Goal: Task Accomplishment & Management: Complete application form

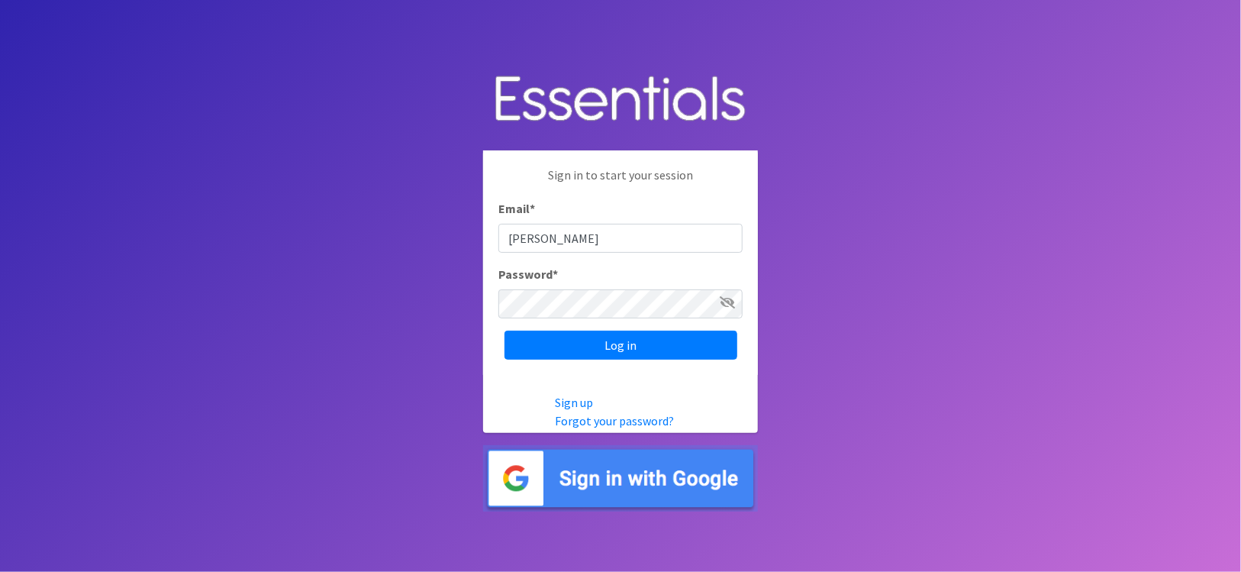
type input "[PERSON_NAME][EMAIL_ADDRESS][DOMAIN_NAME]"
click at [505, 331] on input "Log in" at bounding box center [621, 345] width 233 height 29
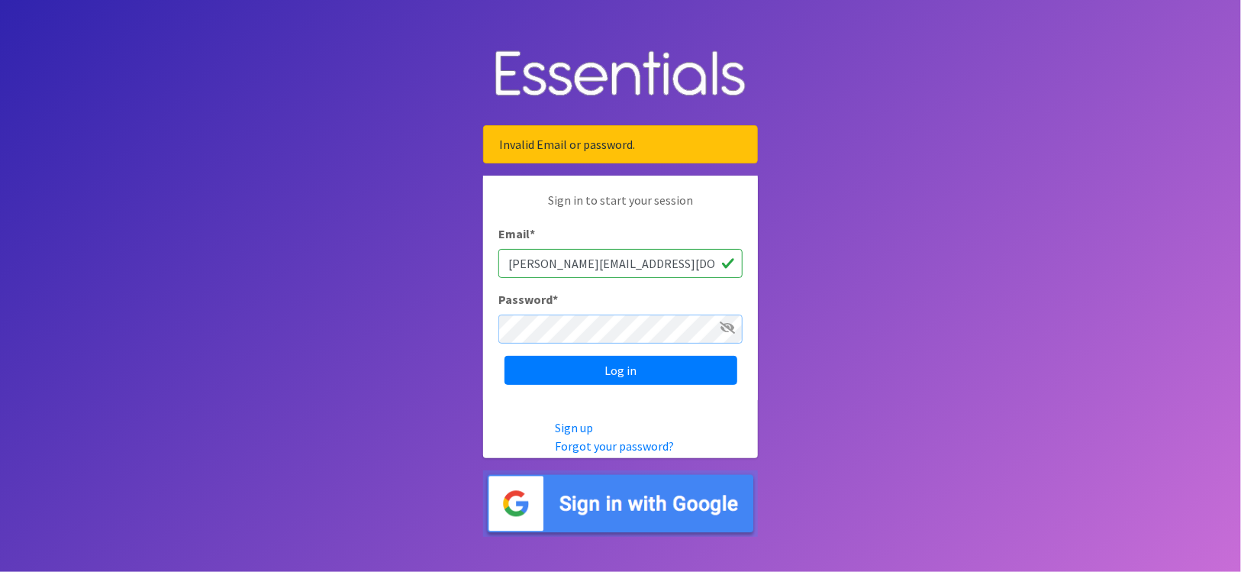
click at [505, 356] on input "Log in" at bounding box center [621, 370] width 233 height 29
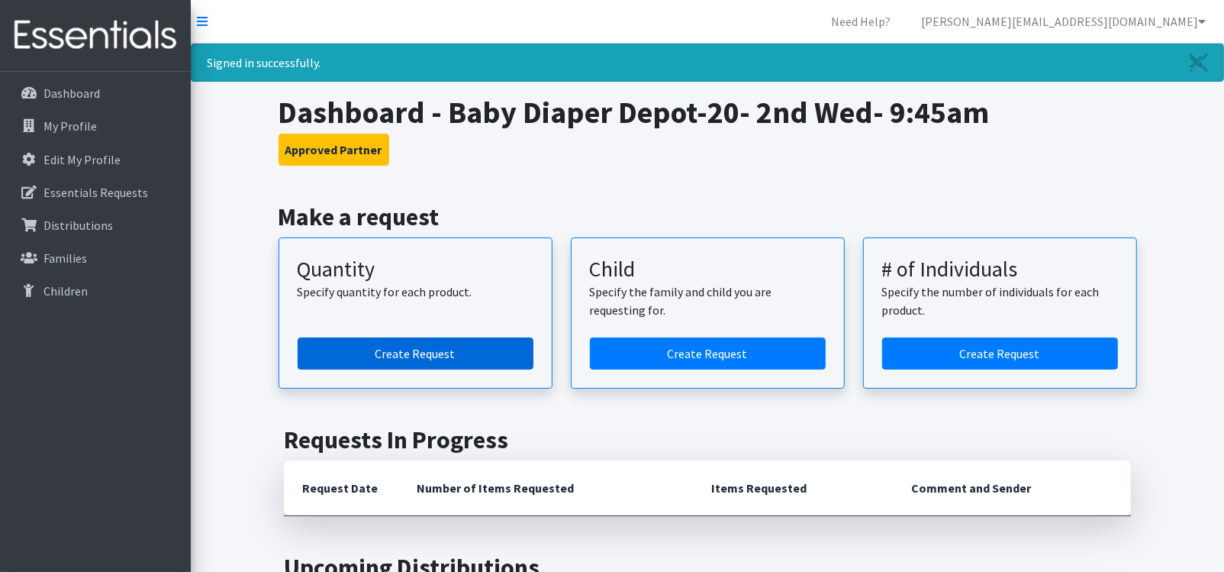
click at [469, 353] on link "Create Request" at bounding box center [416, 353] width 236 height 32
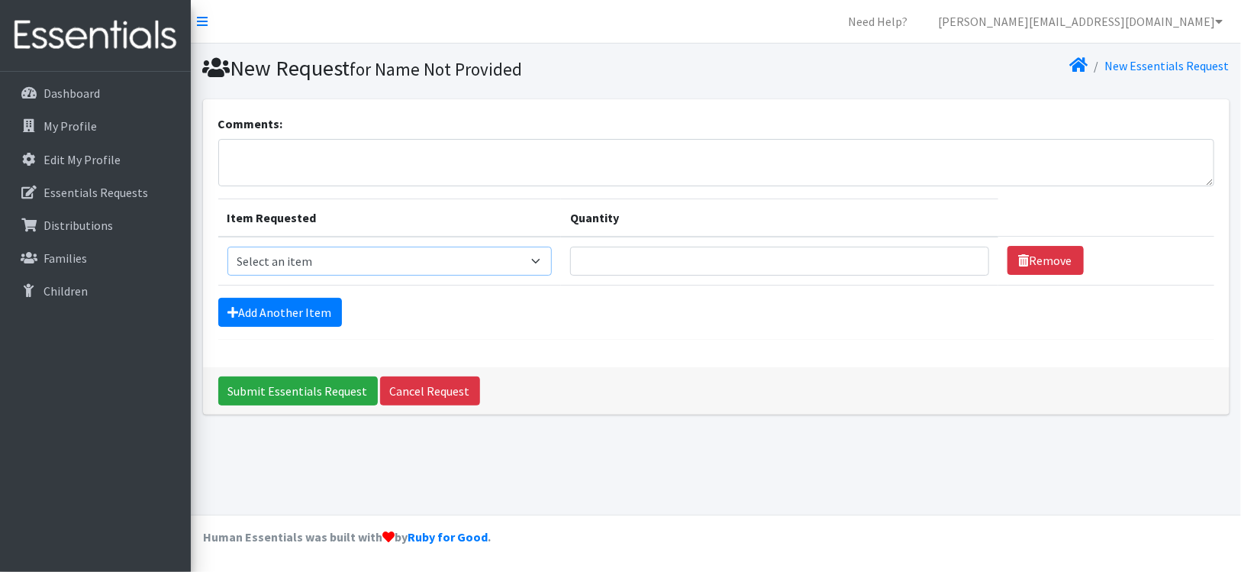
click at [536, 260] on select "Select an item Kids (Newborn) Kids (Size 1) Kids (Size 2) Kids (Size 3) Kids (S…" at bounding box center [389, 261] width 324 height 29
select select "3400"
click at [227, 247] on select "Select an item Kids (Newborn) Kids (Size 1) Kids (Size 2) Kids (Size 3) Kids (S…" at bounding box center [389, 261] width 324 height 29
click at [628, 265] on input "Quantity" at bounding box center [779, 261] width 419 height 29
type input "5"
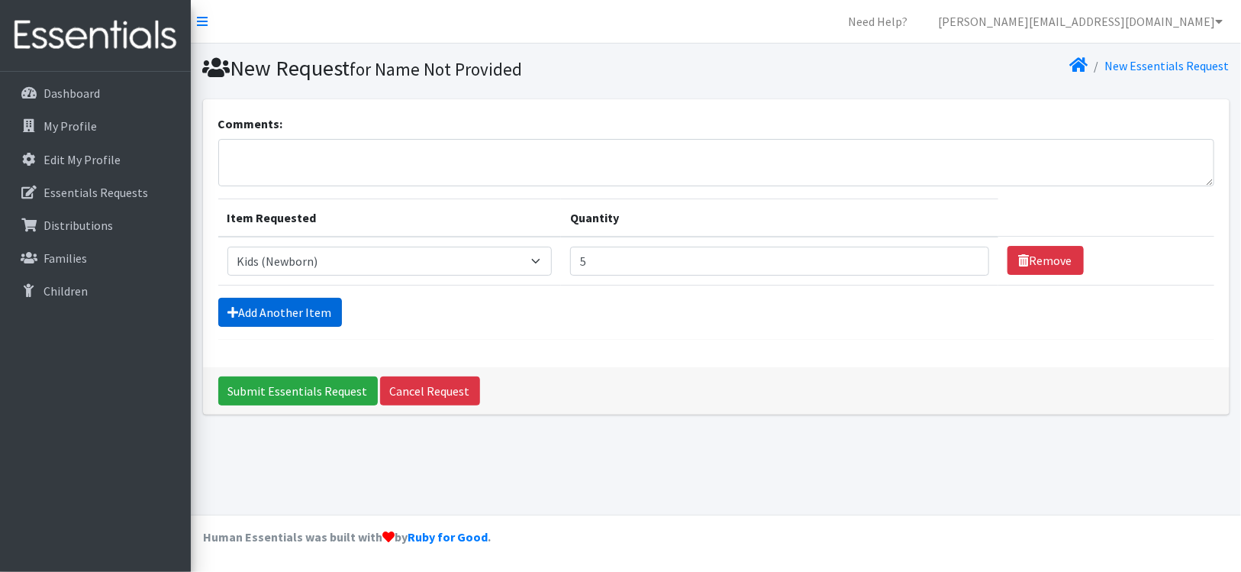
click at [286, 309] on link "Add Another Item" at bounding box center [280, 312] width 124 height 29
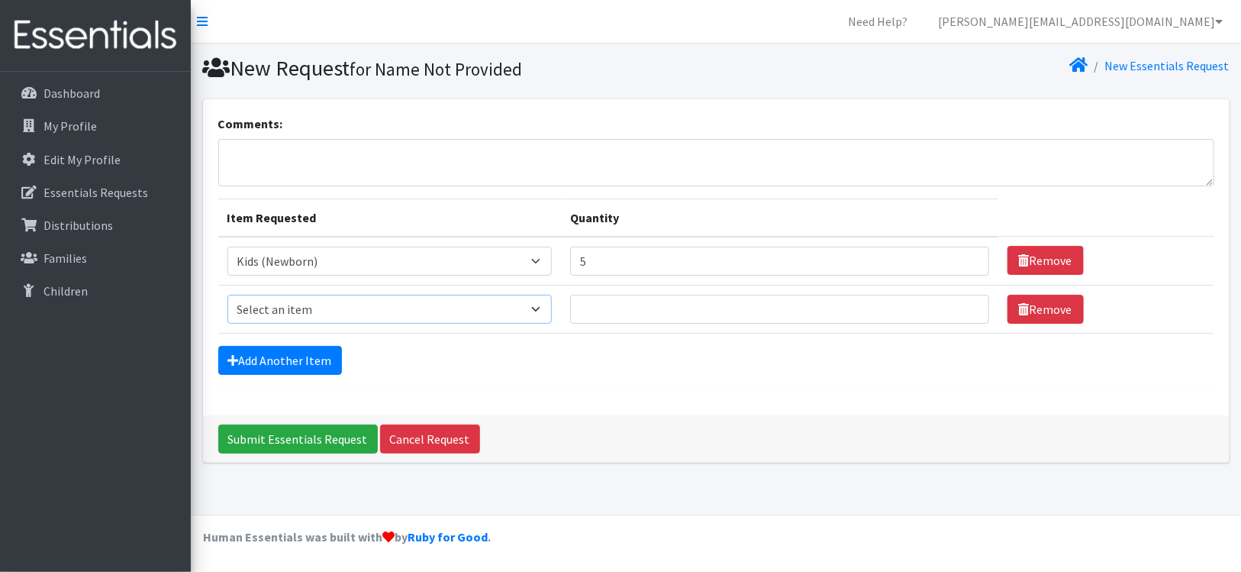
click at [285, 305] on select "Select an item Kids (Newborn) Kids (Size 1) Kids (Size 2) Kids (Size 3) Kids (S…" at bounding box center [389, 309] width 324 height 29
select select "3407"
click at [227, 295] on select "Select an item Kids (Newborn) Kids (Size 1) Kids (Size 2) Kids (Size 3) Kids (S…" at bounding box center [389, 309] width 324 height 29
click at [627, 303] on input "Quantity" at bounding box center [779, 309] width 419 height 29
type input "20"
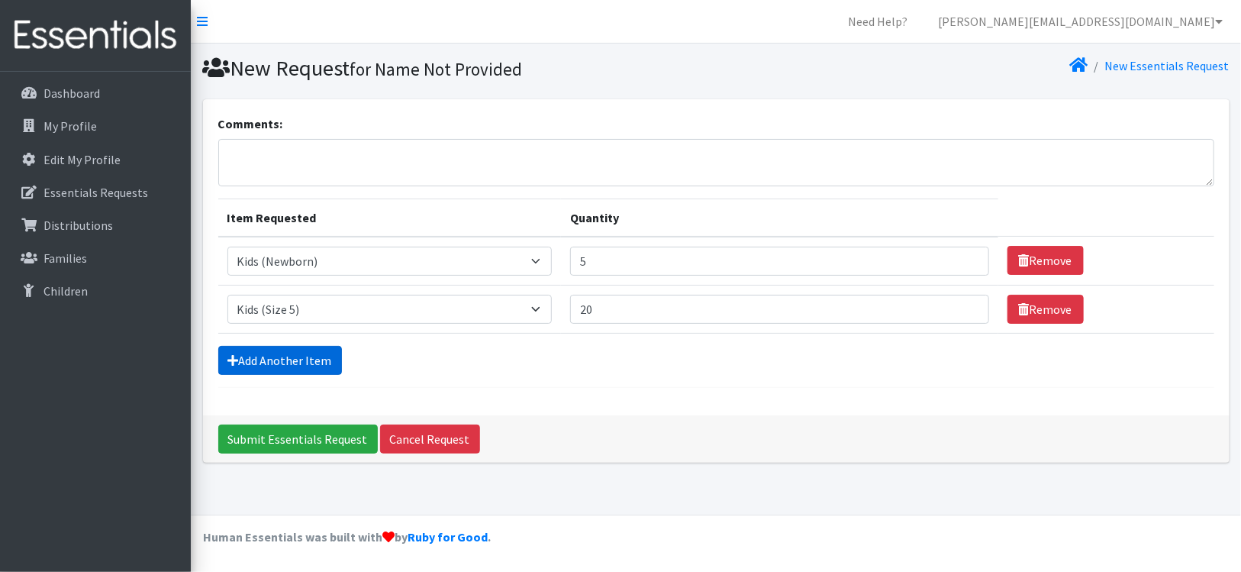
click at [305, 360] on link "Add Another Item" at bounding box center [280, 360] width 124 height 29
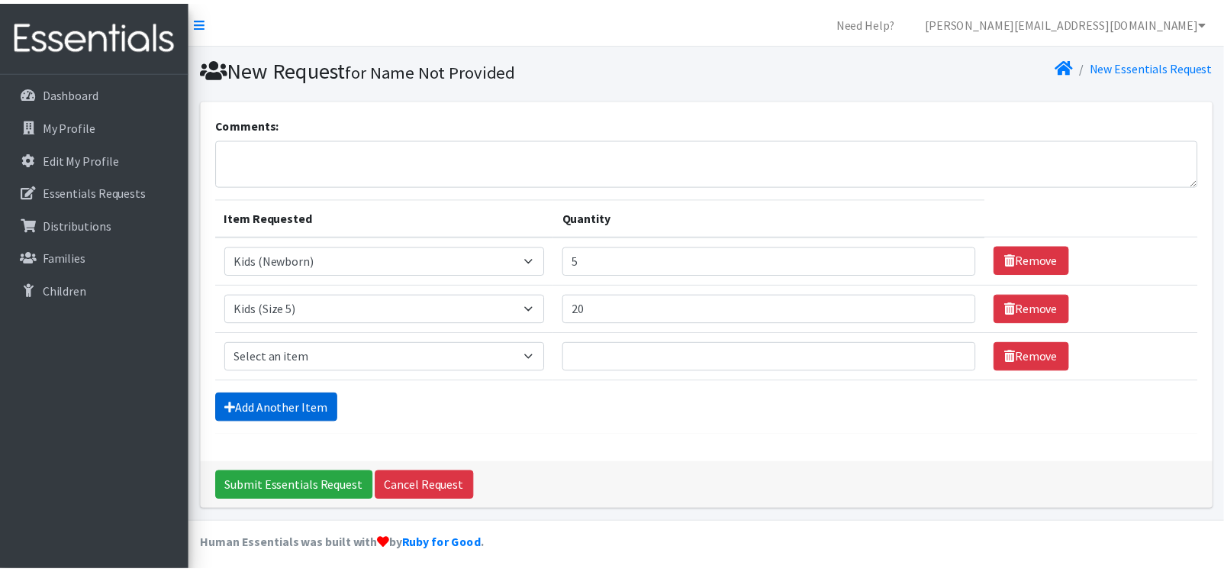
scroll to position [6, 0]
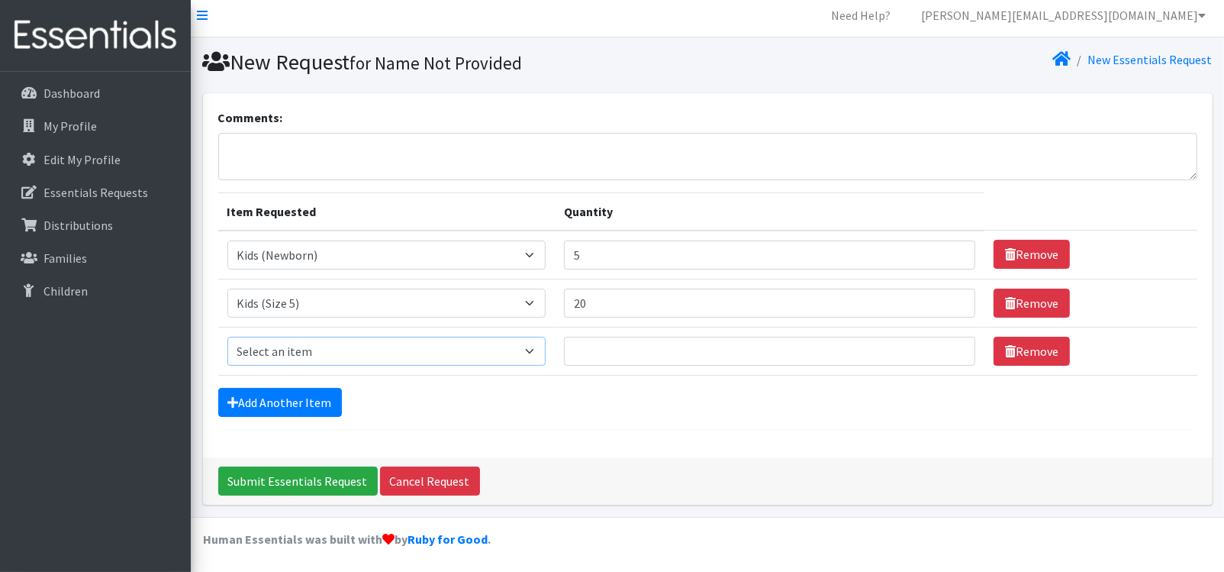
click at [316, 349] on select "Select an item Kids (Newborn) Kids (Size 1) Kids (Size 2) Kids (Size 3) Kids (S…" at bounding box center [386, 351] width 319 height 29
select select "3419"
click at [227, 337] on select "Select an item Kids (Newborn) Kids (Size 1) Kids (Size 2) Kids (Size 3) Kids (S…" at bounding box center [386, 351] width 319 height 29
click at [592, 354] on input "Quantity" at bounding box center [769, 351] width 411 height 29
type input "25"
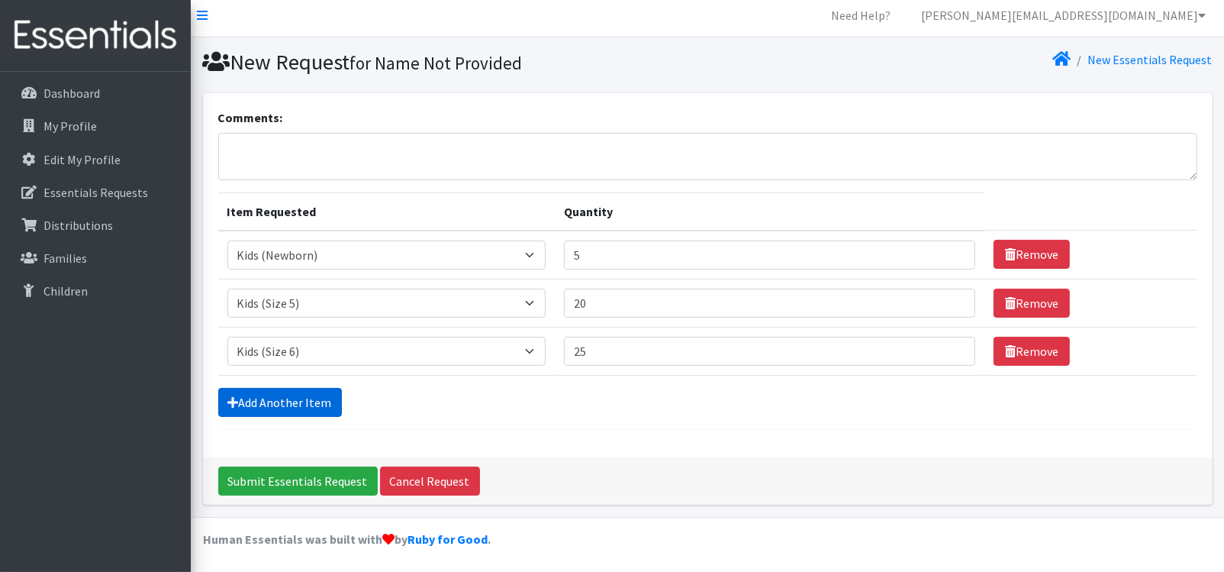
click at [296, 396] on link "Add Another Item" at bounding box center [280, 402] width 124 height 29
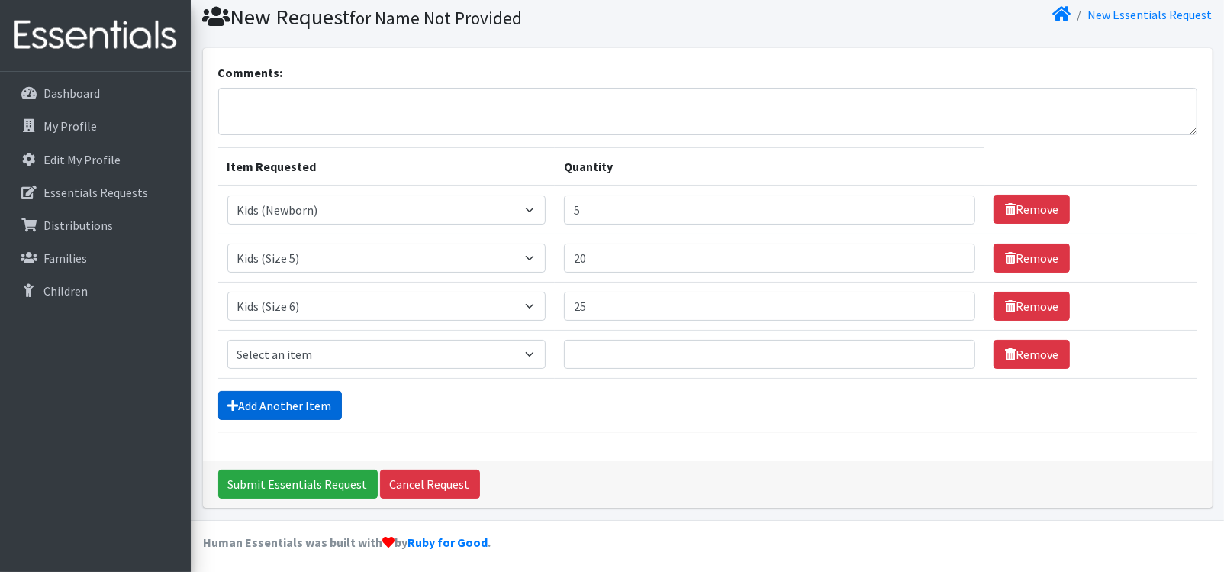
scroll to position [54, 0]
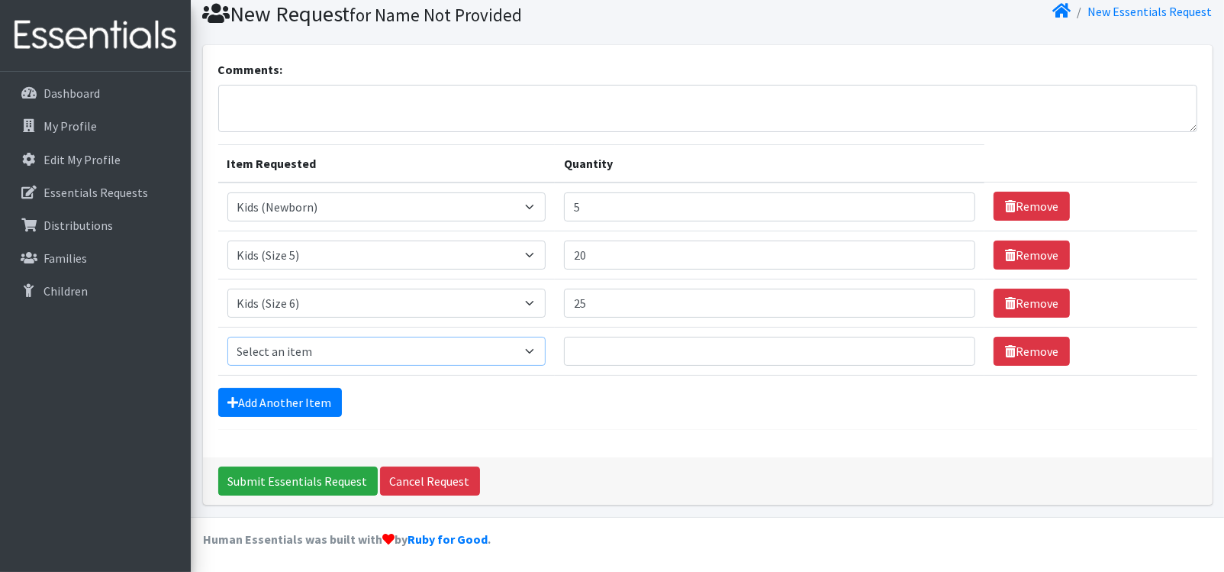
click at [347, 356] on select "Select an item Kids (Newborn) Kids (Size 1) Kids (Size 2) Kids (Size 3) Kids (S…" at bounding box center [386, 351] width 319 height 29
select select "3415"
click at [227, 337] on select "Select an item Kids (Newborn) Kids (Size 1) Kids (Size 2) Kids (Size 3) Kids (S…" at bounding box center [386, 351] width 319 height 29
click at [614, 349] on input "Quantity" at bounding box center [769, 351] width 411 height 29
type input "15"
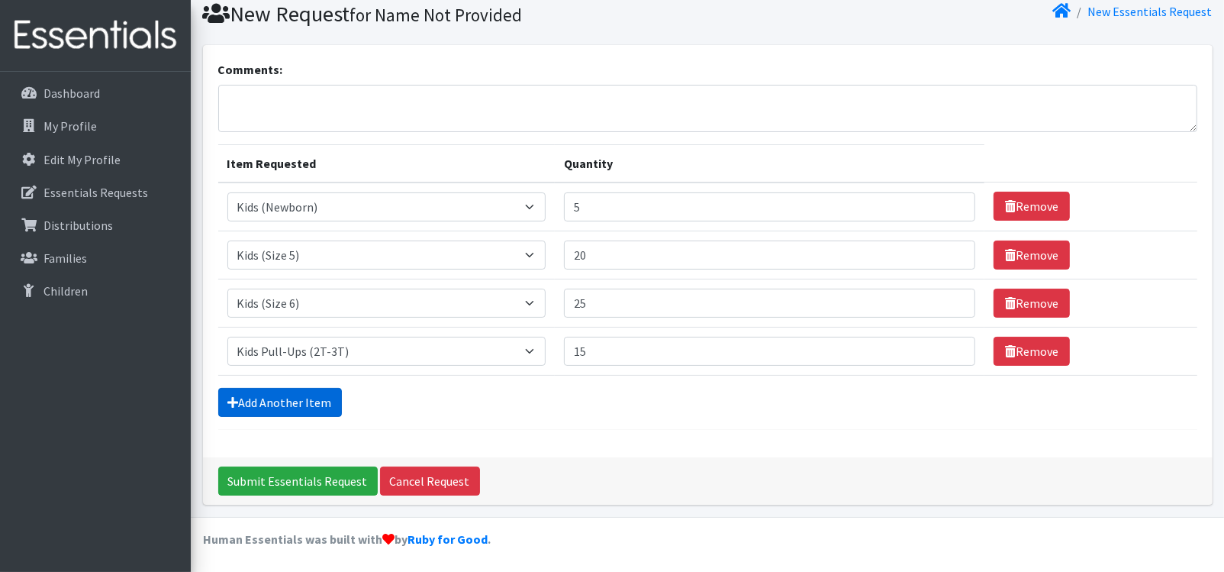
click at [304, 400] on link "Add Another Item" at bounding box center [280, 402] width 124 height 29
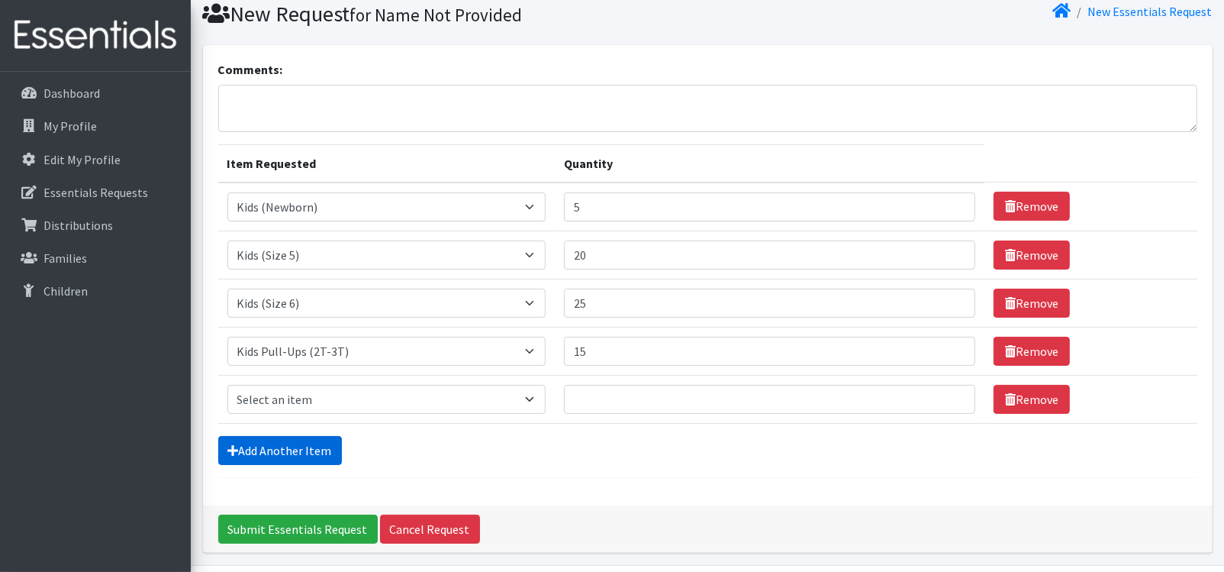
scroll to position [102, 0]
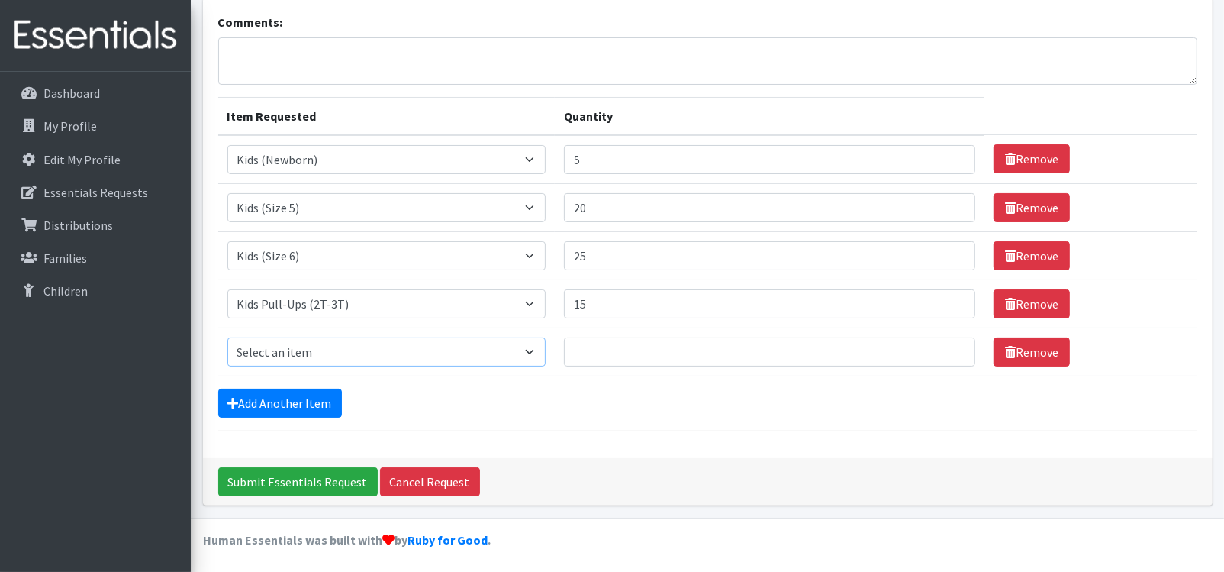
click at [347, 349] on select "Select an item Kids (Newborn) Kids (Size 1) Kids (Size 2) Kids (Size 3) Kids (S…" at bounding box center [386, 351] width 319 height 29
select select "3408"
click at [227, 337] on select "Select an item Kids (Newborn) Kids (Size 1) Kids (Size 2) Kids (Size 3) Kids (S…" at bounding box center [386, 351] width 319 height 29
click at [579, 353] on input "Quantity" at bounding box center [769, 351] width 411 height 29
type input "4"
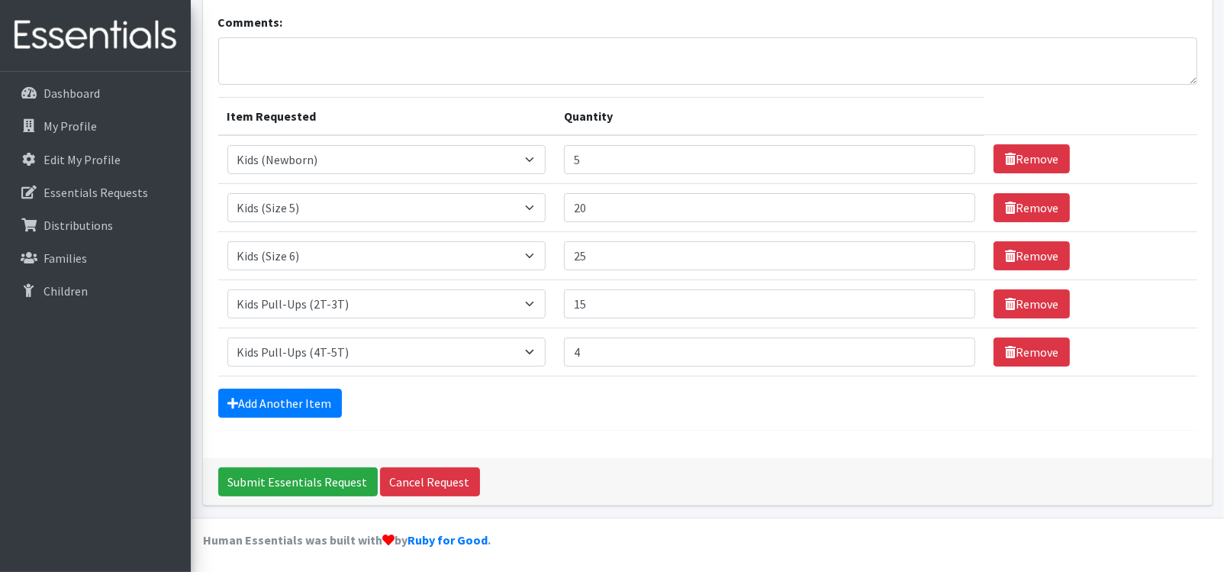
click at [447, 403] on div "Add Another Item" at bounding box center [707, 403] width 979 height 29
click at [592, 350] on input "4" at bounding box center [769, 351] width 411 height 29
type input "5"
click at [580, 426] on form "Comments: Item Requested Quantity Item Requested Select an item Kids (Newborn) …" at bounding box center [707, 222] width 979 height 418
click at [292, 394] on link "Add Another Item" at bounding box center [280, 403] width 124 height 29
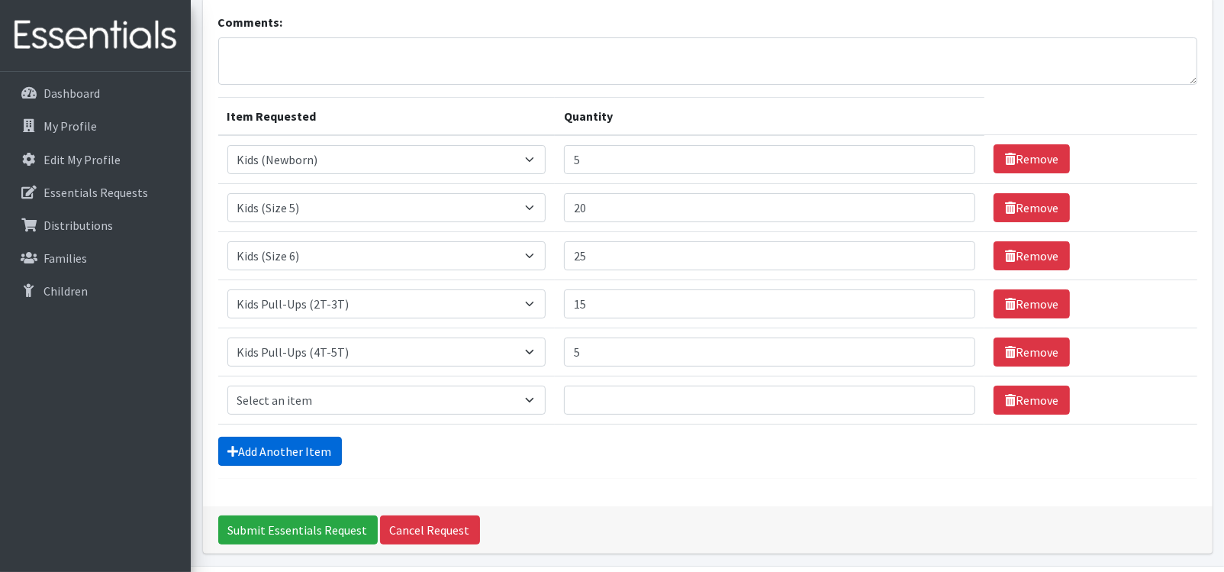
scroll to position [150, 0]
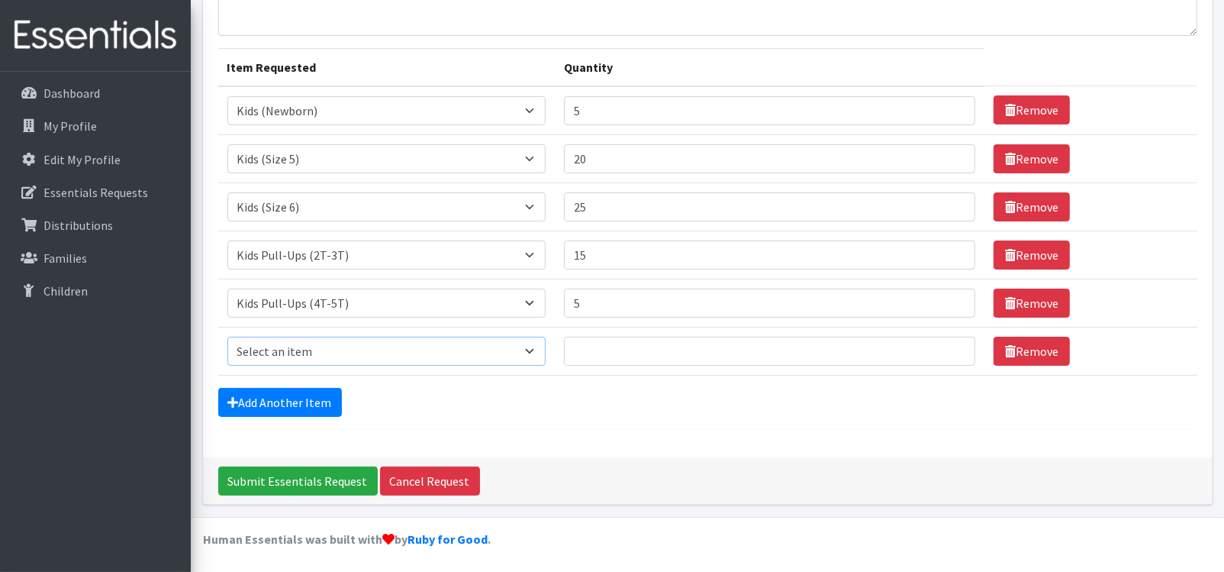
click at [337, 349] on select "Select an item Kids (Newborn) Kids (Size 1) Kids (Size 2) Kids (Size 3) Kids (S…" at bounding box center [386, 351] width 319 height 29
select select "3393"
click at [227, 337] on select "Select an item Kids (Newborn) Kids (Size 1) Kids (Size 2) Kids (Size 3) Kids (S…" at bounding box center [386, 351] width 319 height 29
click at [614, 350] on input "Quantity" at bounding box center [769, 351] width 411 height 29
type input "10"
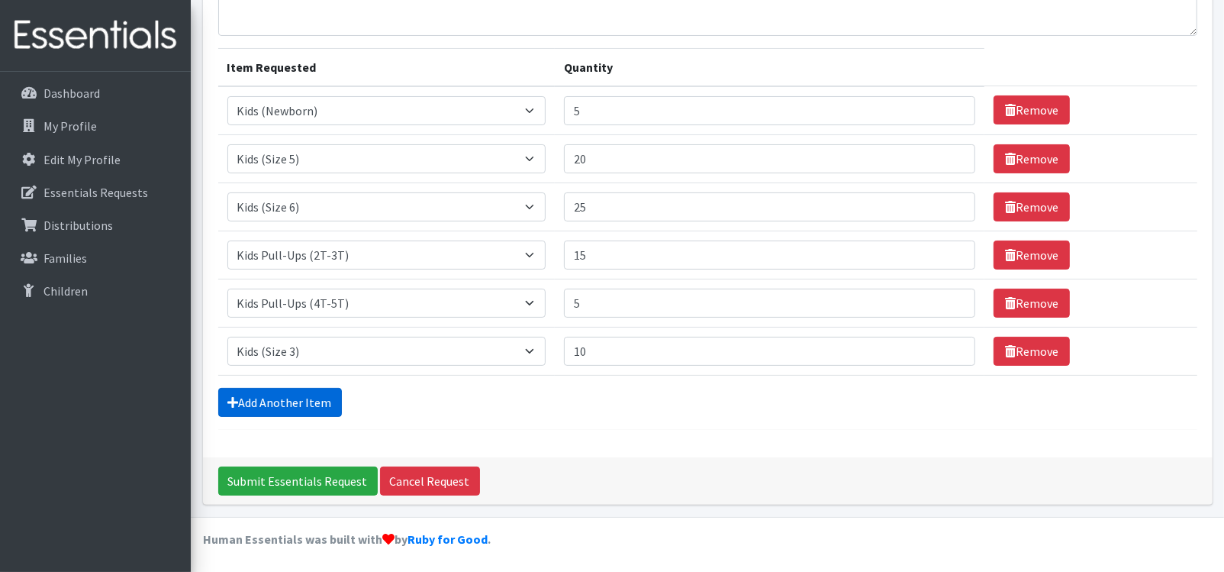
click at [300, 399] on link "Add Another Item" at bounding box center [280, 402] width 124 height 29
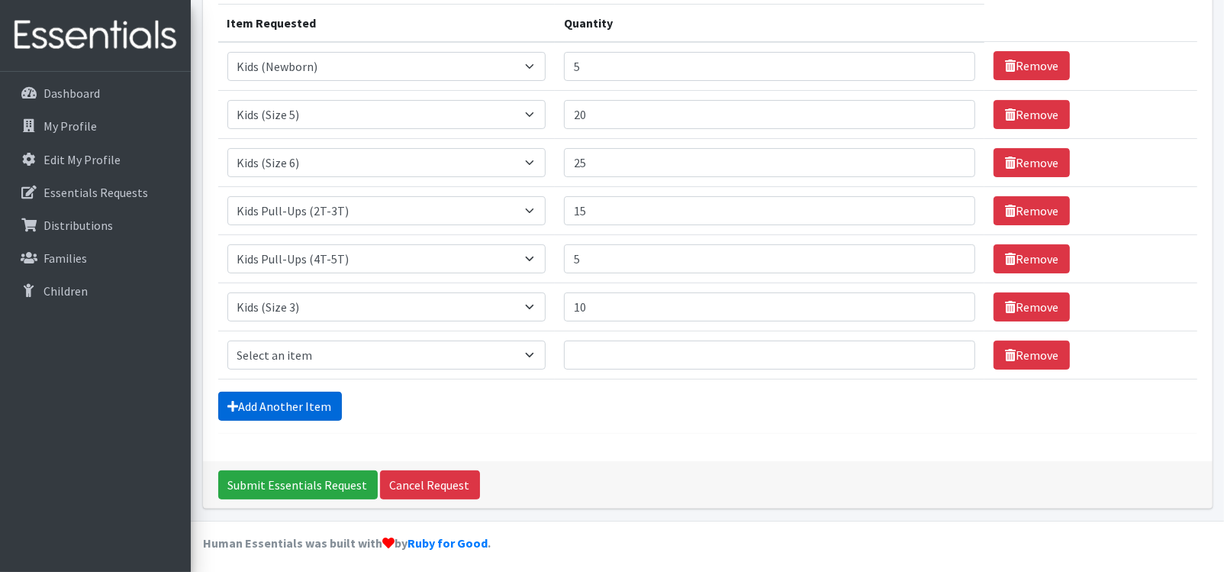
scroll to position [198, 0]
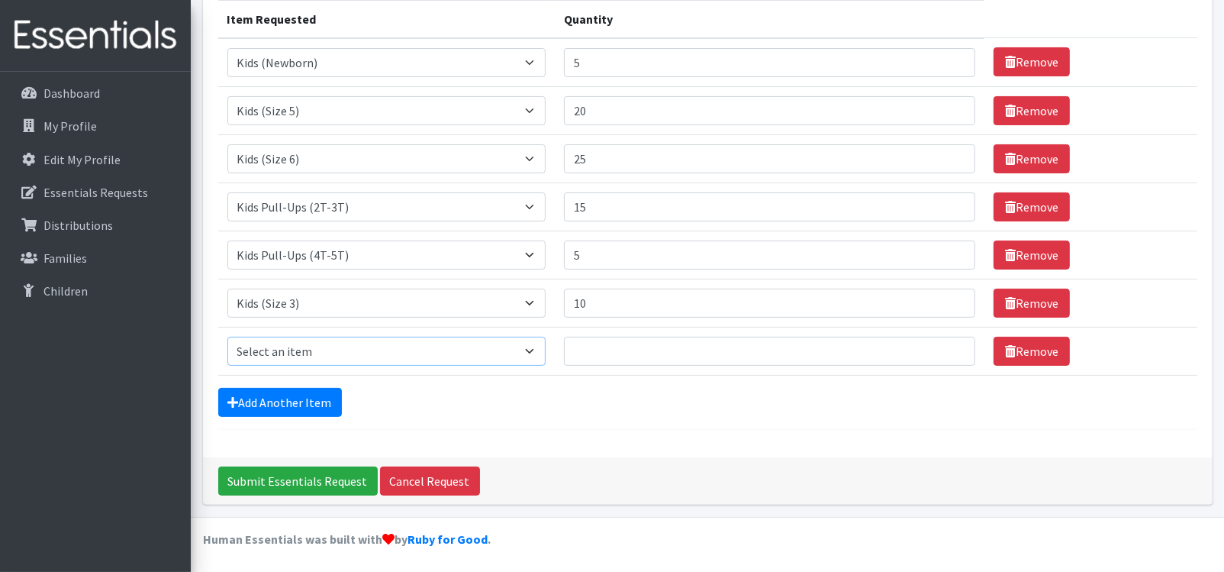
click at [325, 354] on select "Select an item Kids (Newborn) Kids (Size 1) Kids (Size 2) Kids (Size 3) Kids (S…" at bounding box center [386, 351] width 319 height 29
select select "3394"
click at [227, 337] on select "Select an item Kids (Newborn) Kids (Size 1) Kids (Size 2) Kids (Size 3) Kids (S…" at bounding box center [386, 351] width 319 height 29
click at [583, 345] on input "Quantity" at bounding box center [769, 351] width 411 height 29
type input "10"
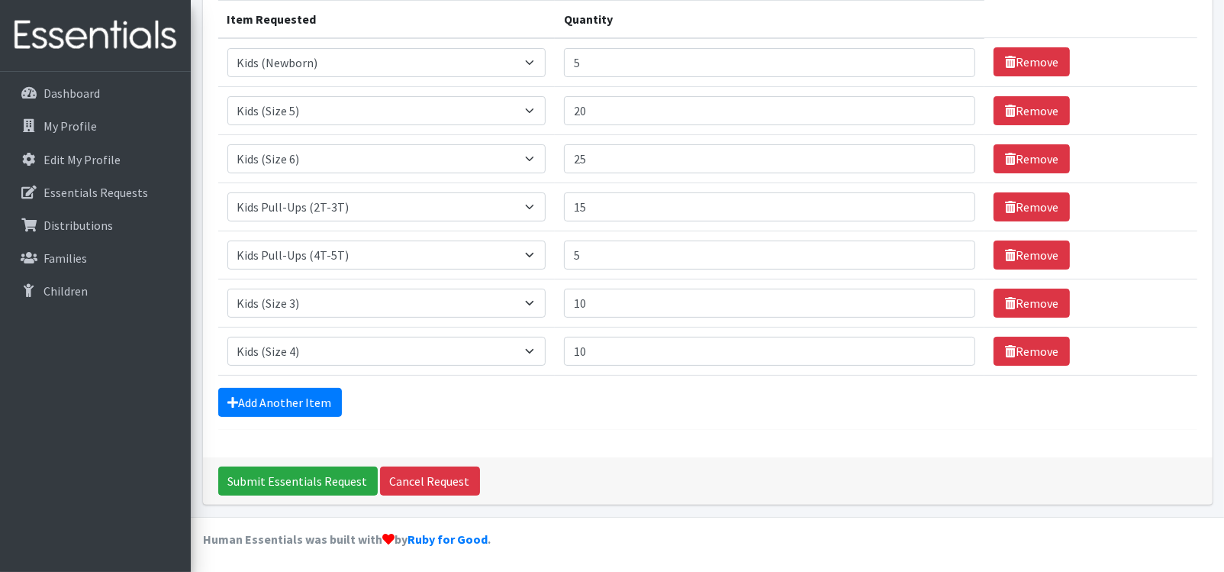
click at [423, 408] on div "Add Another Item" at bounding box center [707, 402] width 979 height 29
click at [598, 114] on input "20" at bounding box center [769, 110] width 411 height 29
type input "25"
click at [597, 154] on input "25" at bounding box center [769, 158] width 411 height 29
type input "2"
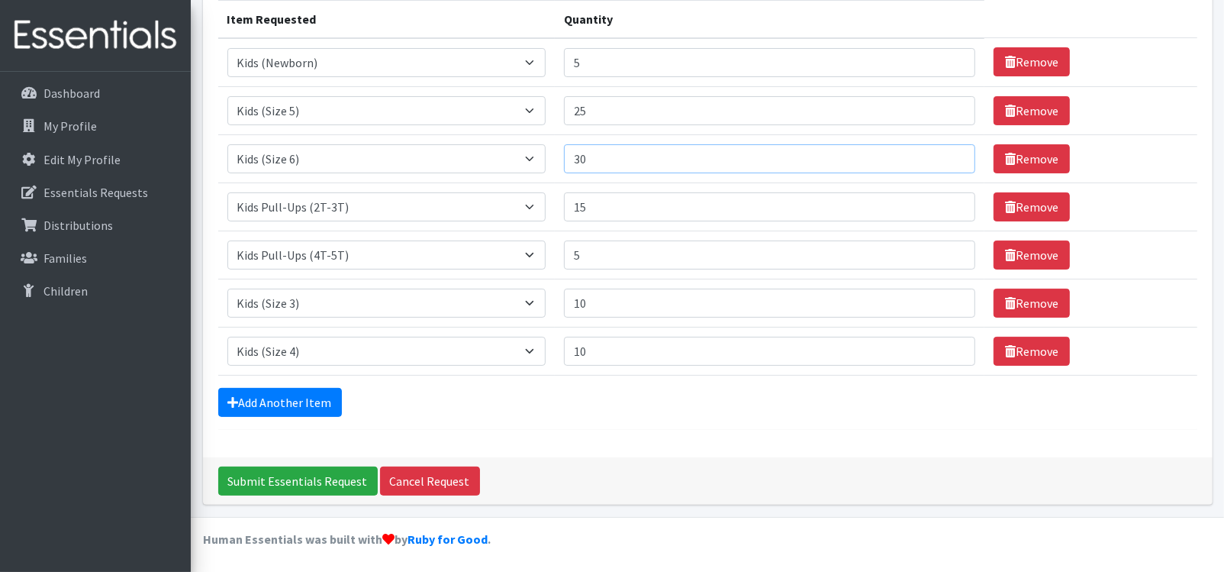
type input "30"
click at [604, 411] on div "Add Another Item" at bounding box center [707, 402] width 979 height 29
click at [299, 401] on link "Add Another Item" at bounding box center [280, 402] width 124 height 29
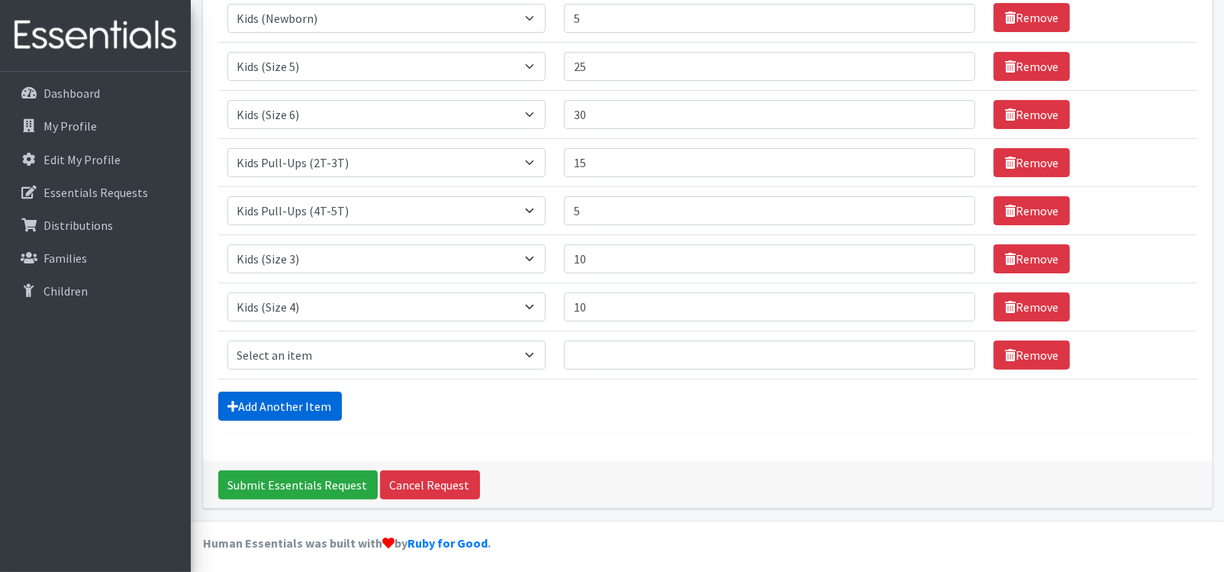
scroll to position [246, 0]
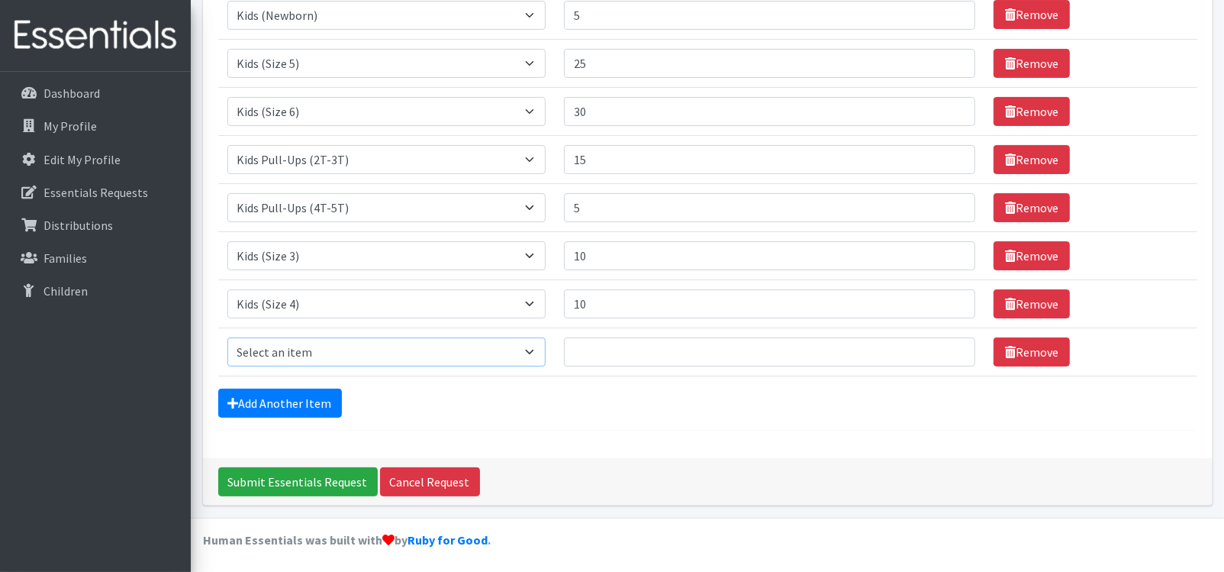
click at [324, 353] on select "Select an item Kids (Newborn) Kids (Size 1) Kids (Size 2) Kids (Size 3) Kids (S…" at bounding box center [386, 351] width 319 height 29
select select "3418"
click at [227, 337] on select "Select an item Kids (Newborn) Kids (Size 1) Kids (Size 2) Kids (Size 3) Kids (S…" at bounding box center [386, 351] width 319 height 29
click at [615, 349] on input "Quantity" at bounding box center [769, 351] width 411 height 29
type input "10"
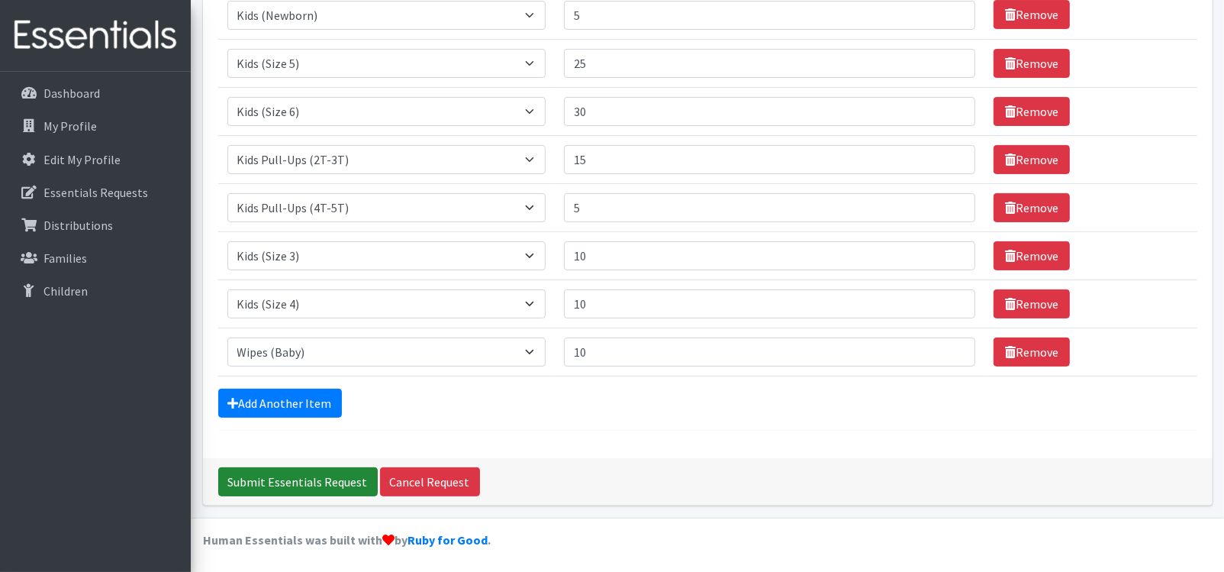
click at [298, 478] on input "Submit Essentials Request" at bounding box center [298, 481] width 160 height 29
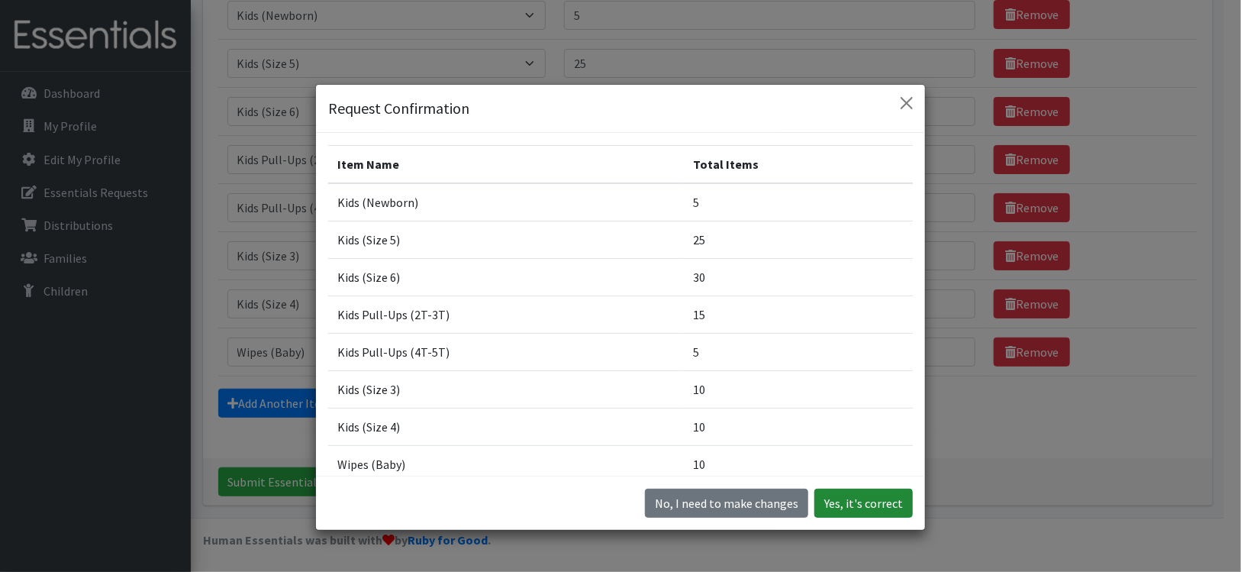
click at [847, 504] on button "Yes, it's correct" at bounding box center [864, 503] width 98 height 29
